Goal: Information Seeking & Learning: Learn about a topic

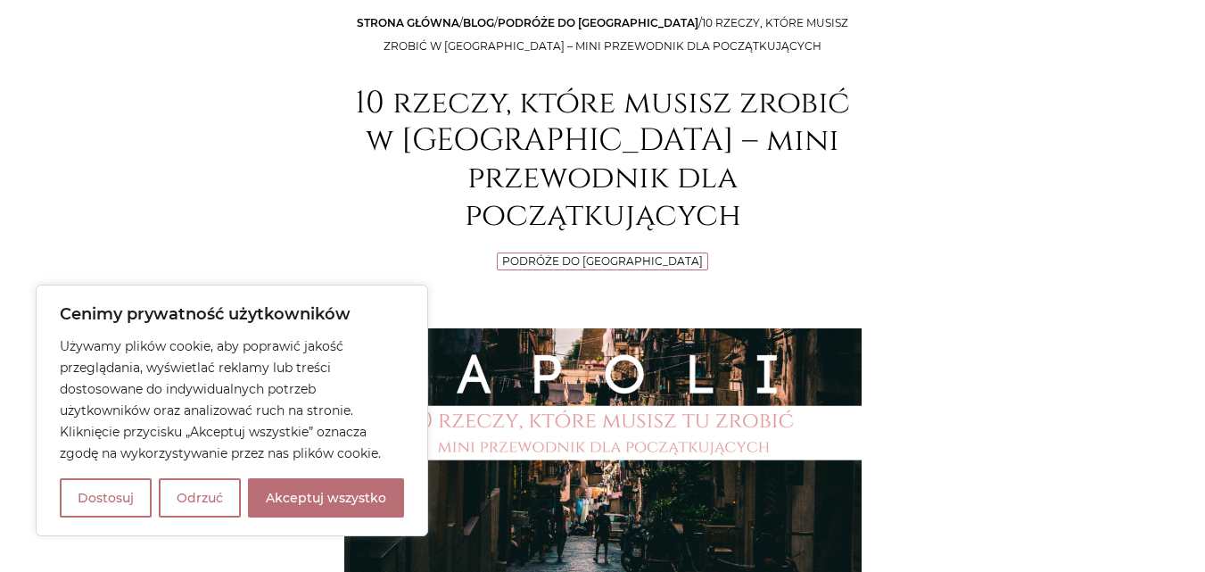
scroll to position [268, 0]
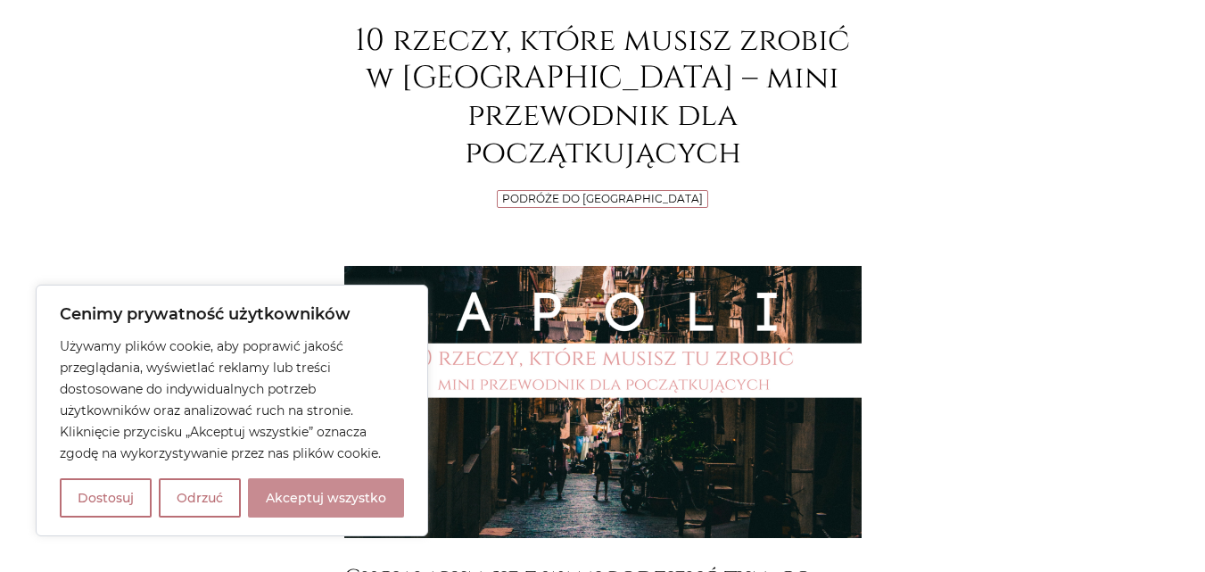
click at [316, 492] on button "Akceptuj wszystko" at bounding box center [326, 497] width 156 height 39
checkbox input "true"
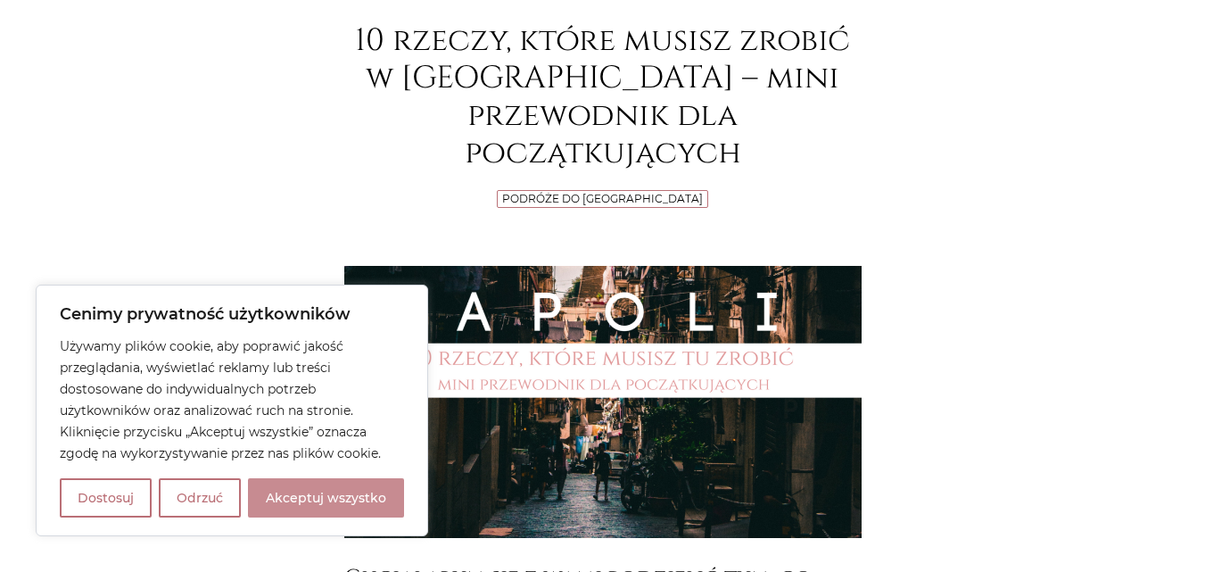
checkbox input "true"
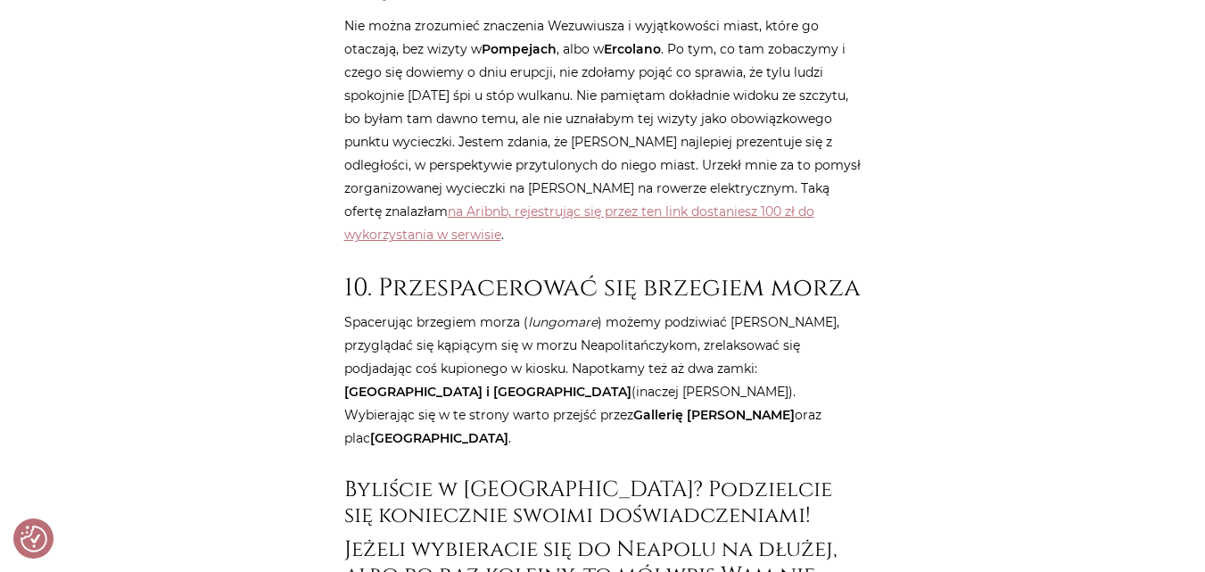
scroll to position [8030, 0]
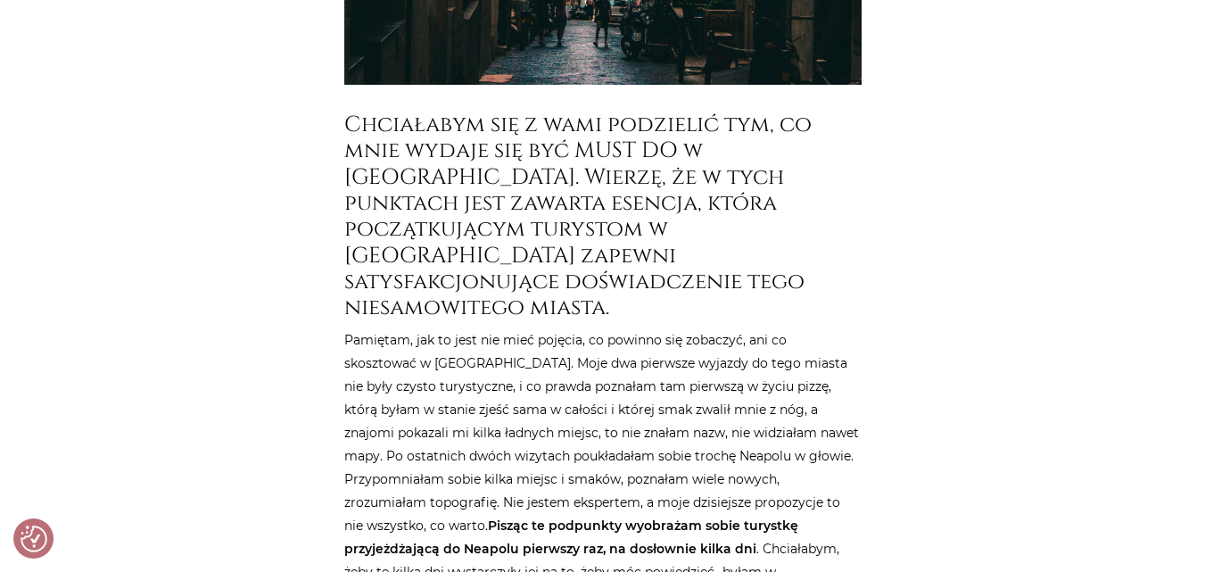
scroll to position [749, 0]
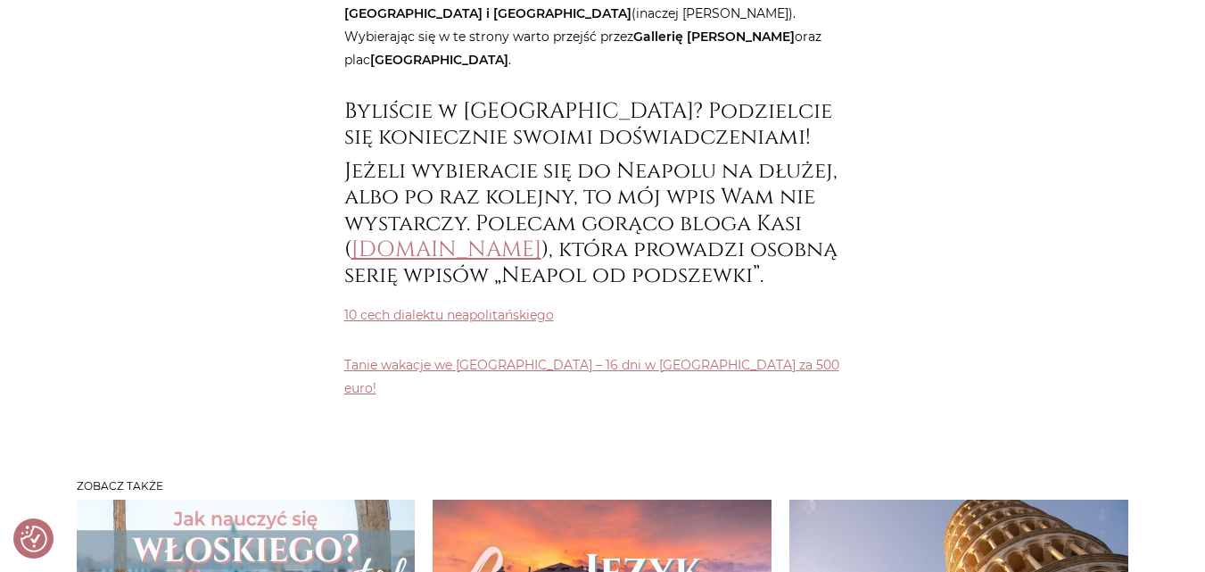
scroll to position [8476, 0]
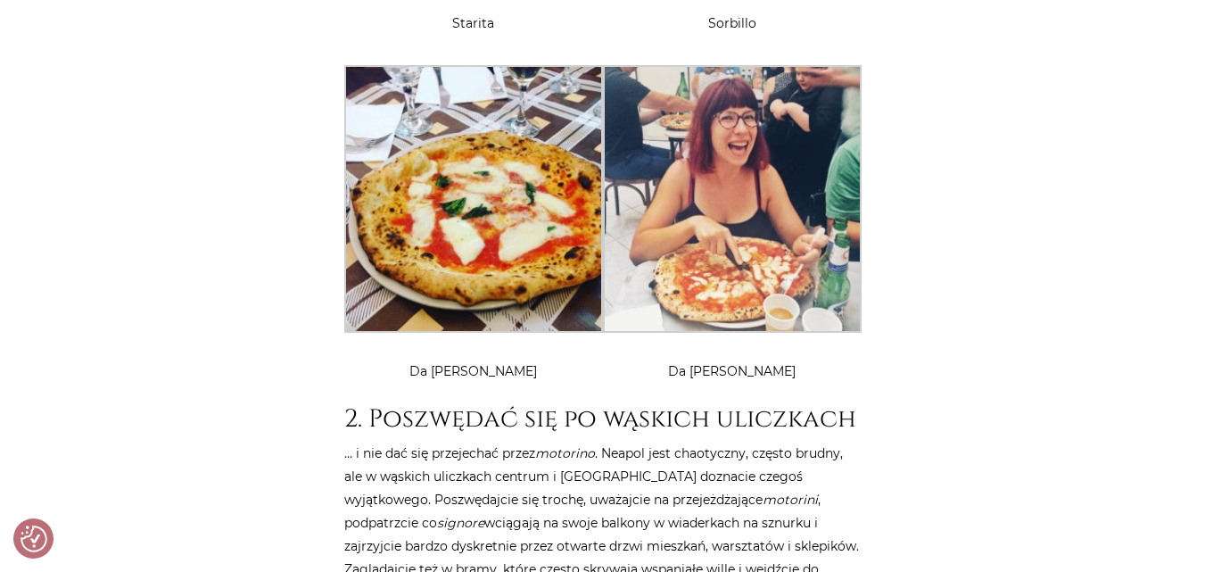
scroll to position [2498, 0]
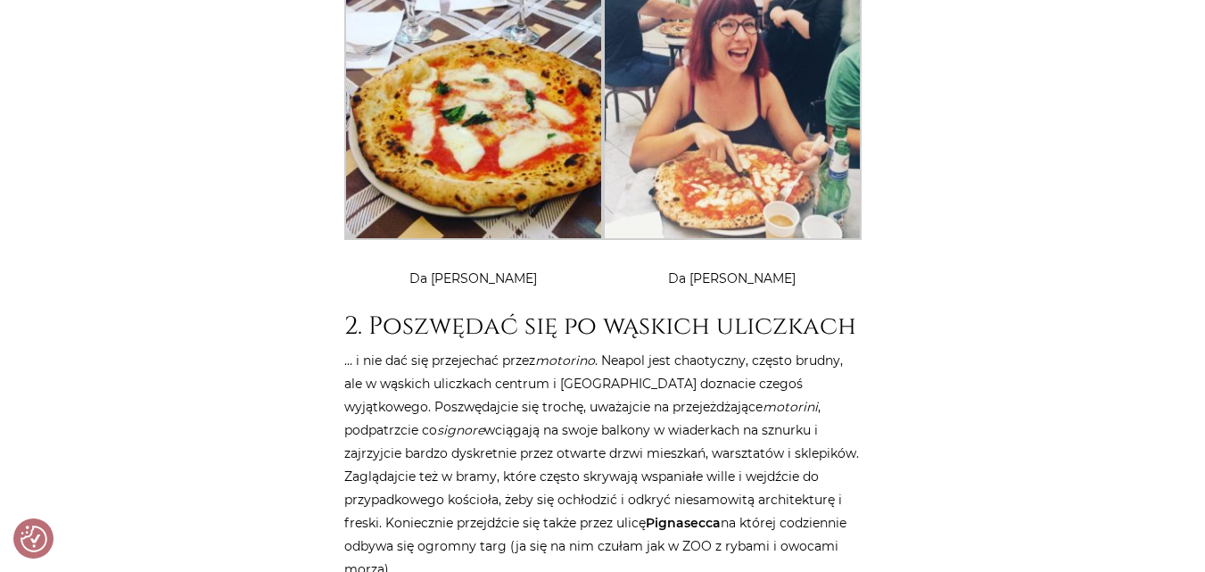
scroll to position [2587, 0]
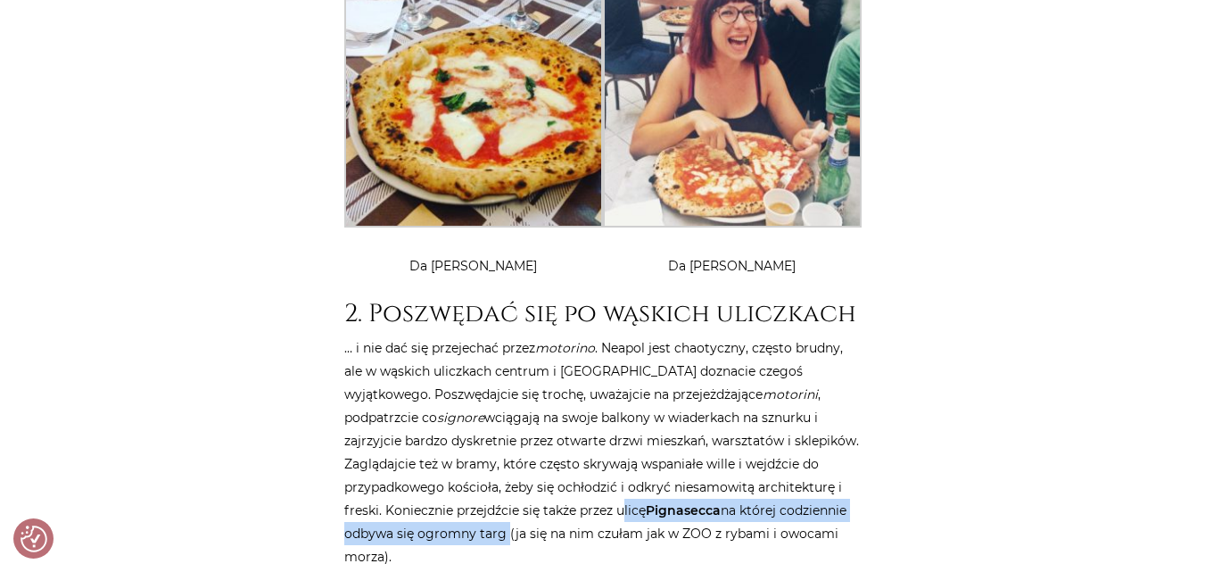
drag, startPoint x: 618, startPoint y: 374, endPoint x: 501, endPoint y: 392, distance: 118.2
click at [501, 392] on p "… i nie dać się przejechać przez motorino . Neapol jest chaotyczny, często brud…" at bounding box center [602, 452] width 517 height 232
copy p "ulicę Pignasecca na której codziennie odbywa się ogromny targ"
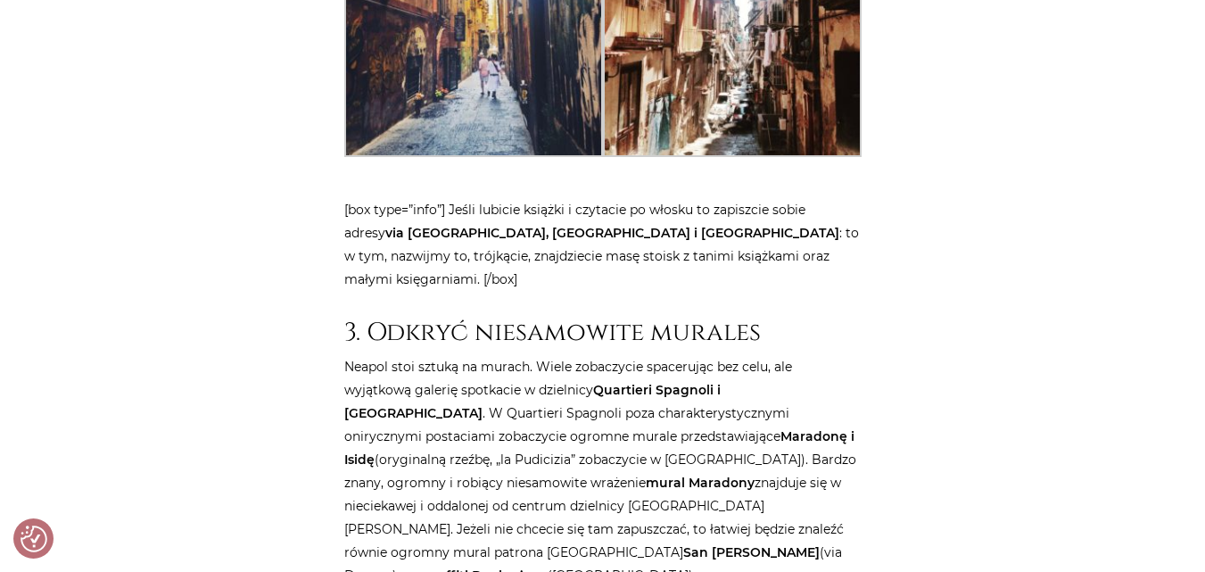
scroll to position [3658, 0]
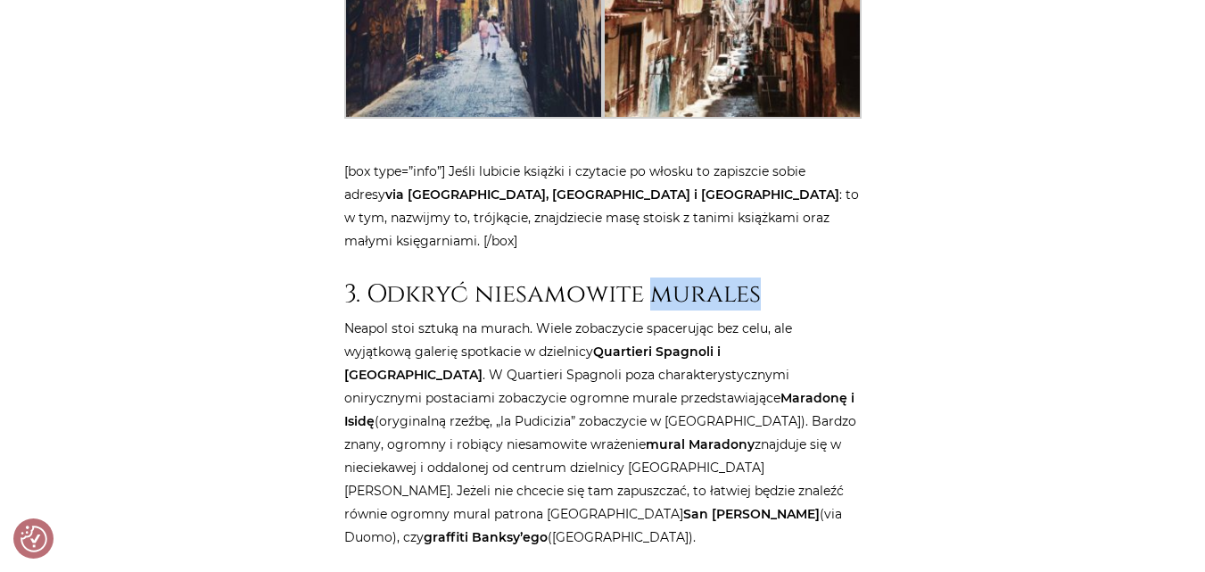
drag, startPoint x: 653, startPoint y: 152, endPoint x: 777, endPoint y: 158, distance: 124.2
click at [777, 279] on h2 "3. Odkryć niesamowite murales" at bounding box center [602, 294] width 517 height 30
copy h2 "murales"
click at [703, 317] on p "Neapol stoi sztuką na murach. Wiele zobaczycie spacerując bez celu, ale wyjątko…" at bounding box center [602, 433] width 517 height 232
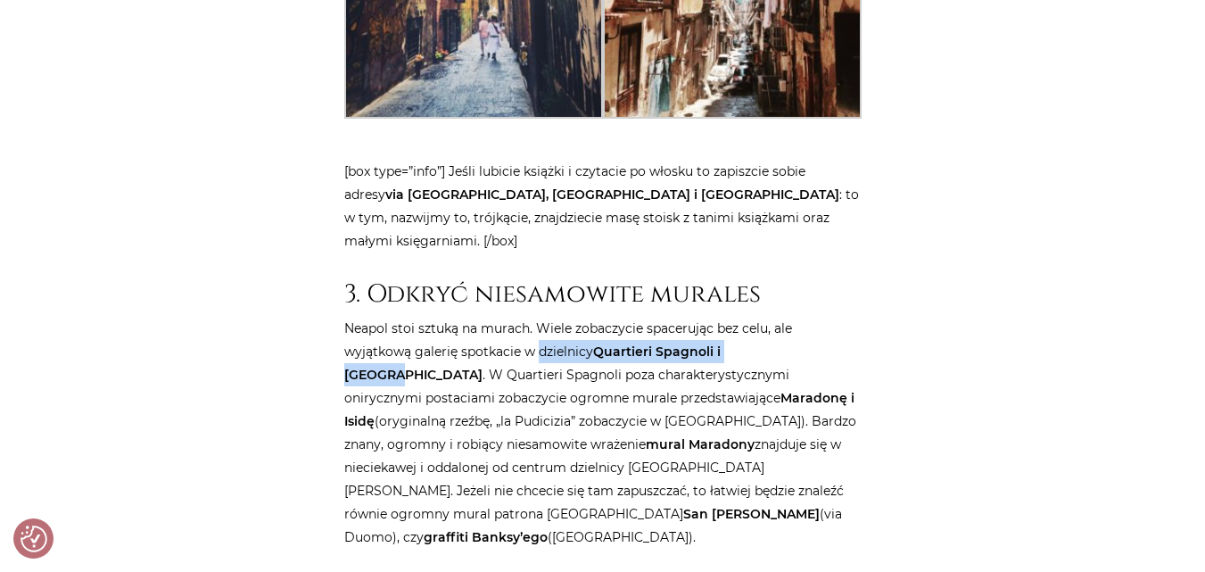
drag, startPoint x: 540, startPoint y: 215, endPoint x: 777, endPoint y: 204, distance: 237.6
click at [777, 317] on p "Neapol stoi sztuką na murach. Wiele zobaczycie spacerując bez celu, ale wyjątko…" at bounding box center [602, 433] width 517 height 232
copy p "dzielnicy [GEOGRAPHIC_DATA] i [GEOGRAPHIC_DATA]"
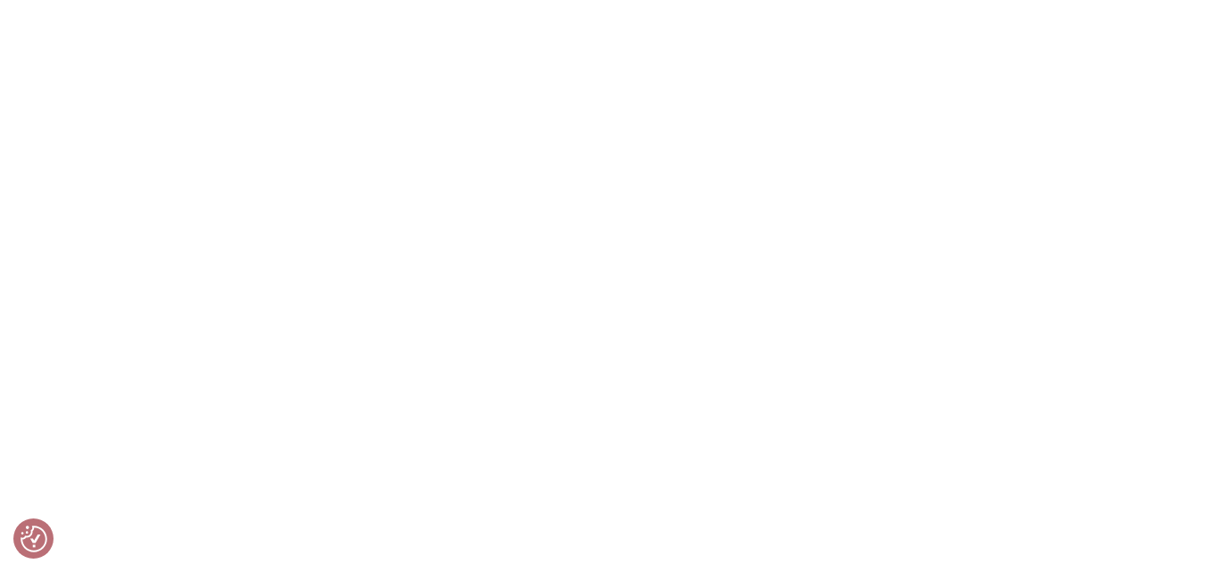
scroll to position [9197, 0]
